Goal: Task Accomplishment & Management: Use online tool/utility

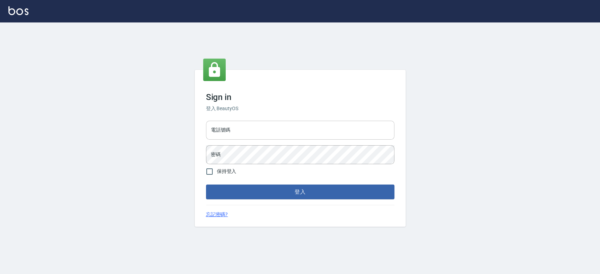
click at [246, 130] on input "電話號碼" at bounding box center [300, 130] width 188 height 19
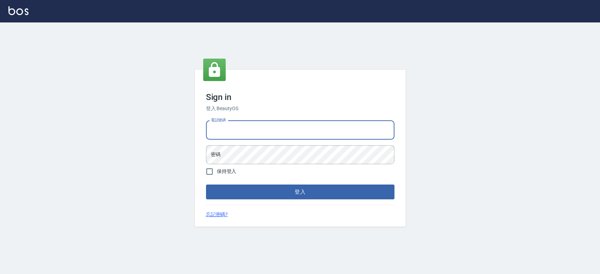
type input "0934059584"
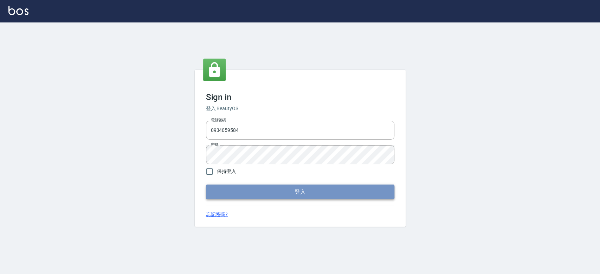
click at [261, 192] on button "登入" at bounding box center [300, 192] width 188 height 15
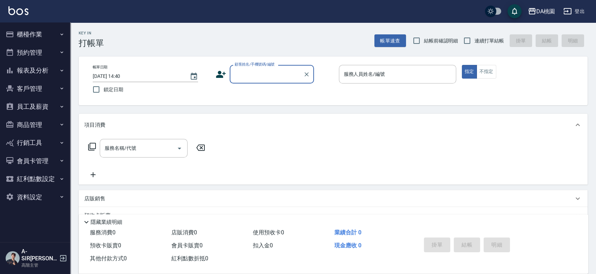
click at [32, 36] on button "櫃檯作業" at bounding box center [35, 34] width 65 height 18
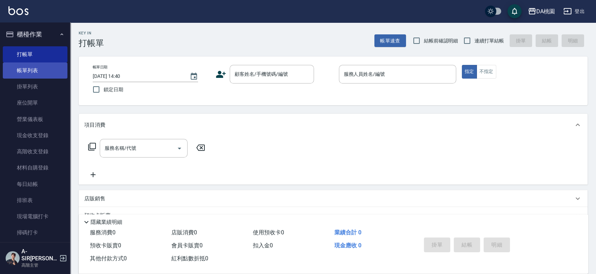
click at [20, 70] on link "帳單列表" at bounding box center [35, 71] width 65 height 16
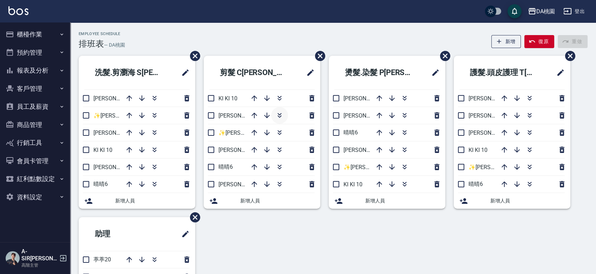
click at [282, 115] on icon "button" at bounding box center [279, 115] width 8 height 8
